Goal: Information Seeking & Learning: Learn about a topic

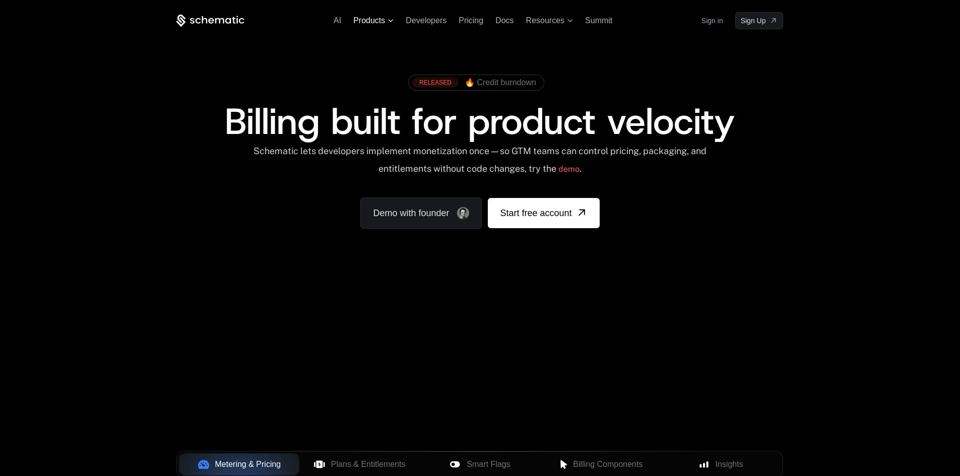
click at [382, 21] on span "Products" at bounding box center [369, 20] width 32 height 9
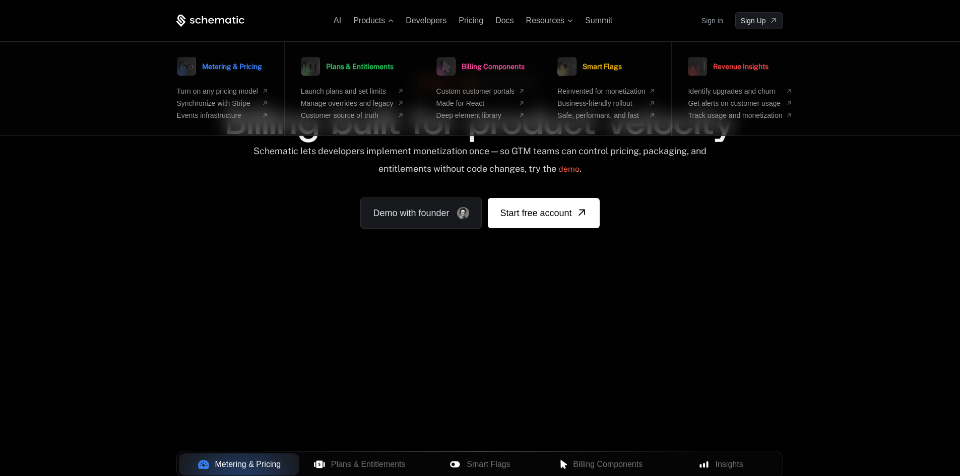
click at [301, 149] on div "Schematic lets developers implement monetization once — so GTM teams can contro…" at bounding box center [480, 164] width 455 height 36
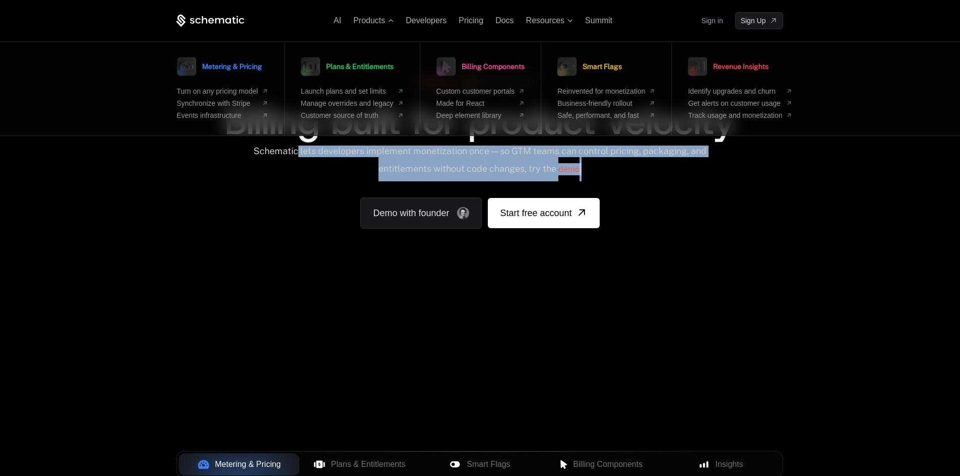
drag, startPoint x: 305, startPoint y: 150, endPoint x: 592, endPoint y: 166, distance: 286.8
click at [592, 166] on div "Schematic lets developers implement monetization once — so GTM teams can contro…" at bounding box center [480, 164] width 455 height 36
click at [456, 150] on div "Schematic lets developers implement monetization once — so GTM teams can contro…" at bounding box center [480, 164] width 455 height 36
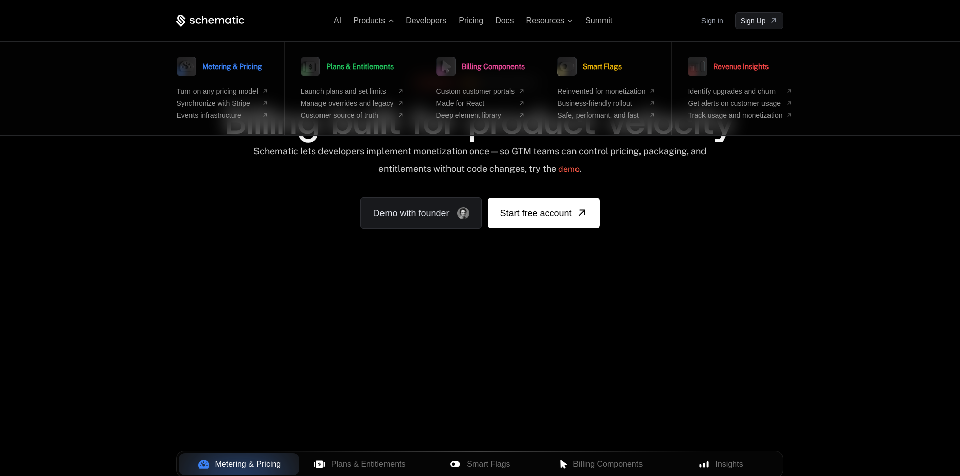
click at [248, 264] on div "RELEASED 🔥 Credit burndown Billing built for product velocity Schematic lets de…" at bounding box center [479, 149] width 655 height 240
click at [330, 158] on div "Schematic lets developers implement monetization once — so GTM teams can contro…" at bounding box center [480, 164] width 455 height 36
click at [184, 19] on icon at bounding box center [210, 21] width 68 height 13
